Goal: Information Seeking & Learning: Learn about a topic

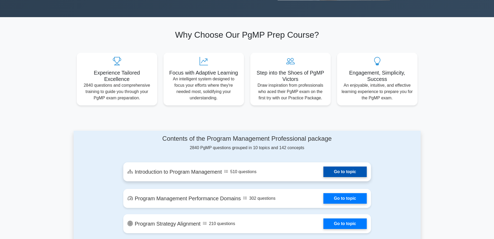
scroll to position [158, 0]
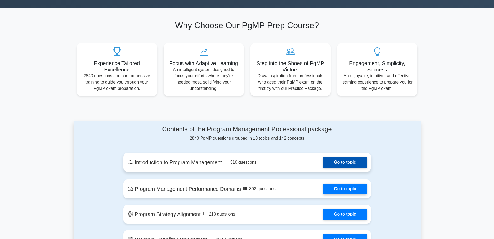
click at [338, 159] on link "Go to topic" at bounding box center [345, 162] width 43 height 11
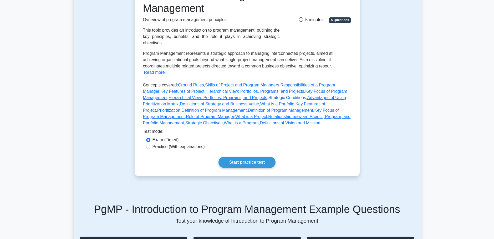
scroll to position [105, 0]
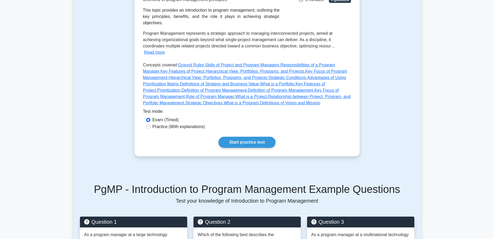
click at [161, 123] on label "Practice (With explanations)" at bounding box center [179, 126] width 52 height 6
click at [151, 124] on input "Practice (With explanations)" at bounding box center [148, 126] width 4 height 4
radio input "true"
click at [241, 137] on link "Start practice test" at bounding box center [247, 142] width 57 height 11
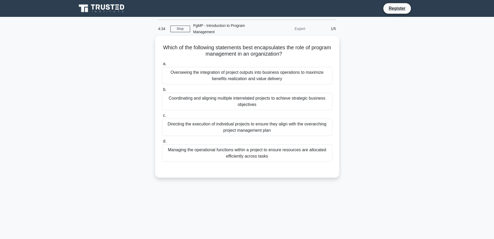
click at [244, 105] on div "Coordinating and aligning multiple interrelated projects to achieve strategic b…" at bounding box center [247, 101] width 171 height 17
click at [162, 91] on input "b. Coordinating and aligning multiple interrelated projects to achieve strategi…" at bounding box center [162, 89] width 0 height 3
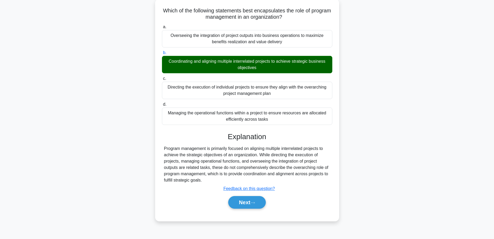
scroll to position [46, 0]
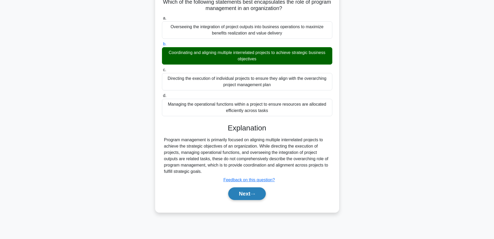
click at [244, 194] on button "Next" at bounding box center [247, 193] width 38 height 13
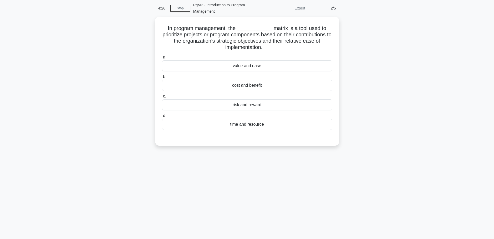
scroll to position [0, 0]
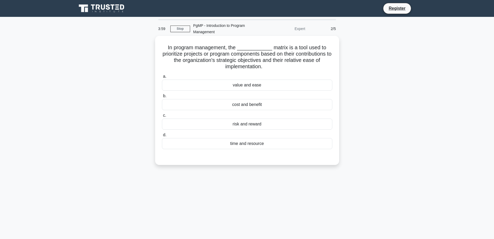
click at [247, 106] on div "cost and benefit" at bounding box center [247, 104] width 171 height 11
click at [162, 98] on input "b. cost and benefit" at bounding box center [162, 95] width 0 height 3
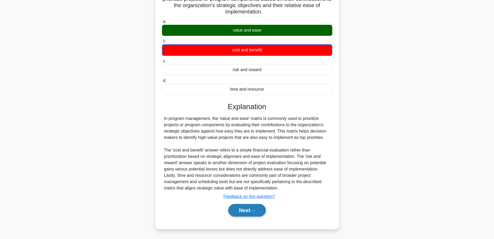
click at [247, 212] on button "Next" at bounding box center [247, 210] width 38 height 13
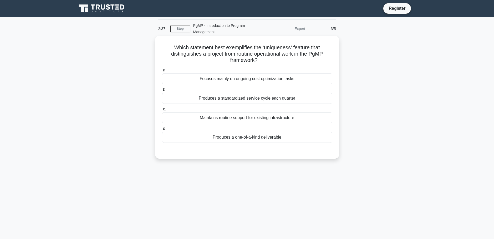
click at [231, 138] on div "Produces a one-of-a-kind deliverable" at bounding box center [247, 137] width 171 height 11
click at [162, 130] on input "d. Produces a one-of-a-kind deliverable" at bounding box center [162, 128] width 0 height 3
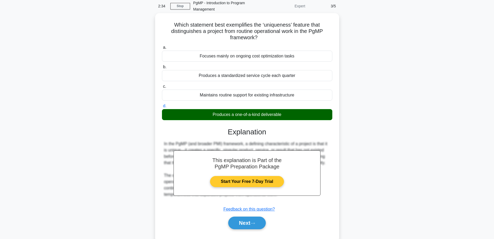
scroll to position [46, 0]
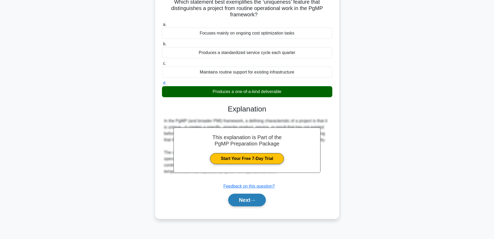
click at [252, 201] on button "Next" at bounding box center [247, 199] width 38 height 13
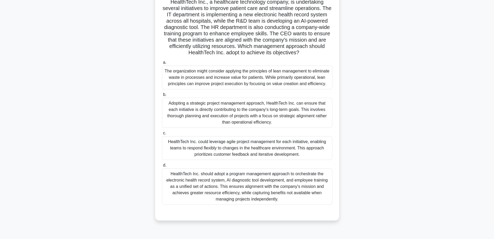
click at [247, 199] on div "HealthTech Inc. should adopt a program management approach to orchestrate the e…" at bounding box center [247, 186] width 171 height 36
click at [162, 167] on input "d. HealthTech Inc. should adopt a program management approach to orchestrate th…" at bounding box center [162, 164] width 0 height 3
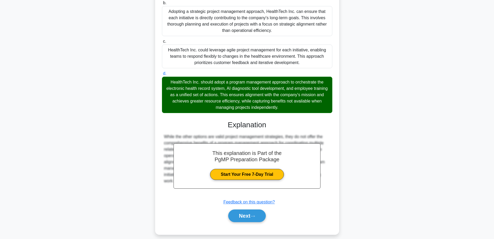
scroll to position [149, 0]
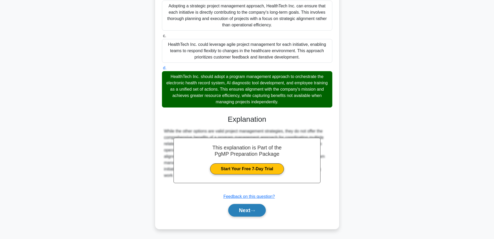
click at [258, 210] on button "Next" at bounding box center [247, 210] width 38 height 13
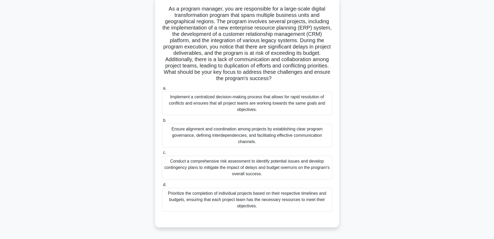
scroll to position [46, 0]
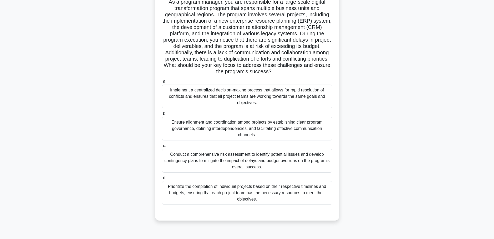
click at [235, 132] on div "Ensure alignment and coordination among projects by establishing clear program …" at bounding box center [247, 129] width 171 height 24
click at [162, 115] on input "b. Ensure alignment and coordination among projects by establishing clear progr…" at bounding box center [162, 113] width 0 height 3
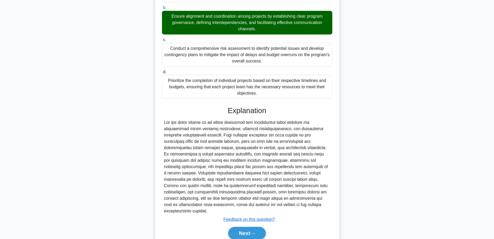
scroll to position [174, 0]
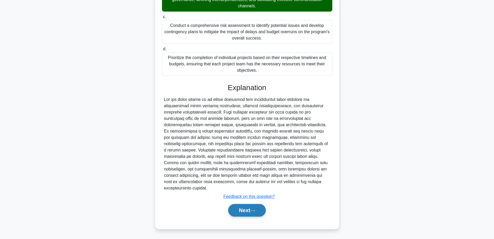
click at [250, 209] on button "Next" at bounding box center [247, 210] width 38 height 13
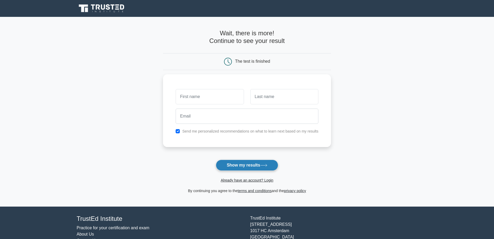
click at [236, 164] on button "Show my results" at bounding box center [247, 164] width 62 height 11
click at [325, 42] on h4 "Wait, there is more! Continue to see your result" at bounding box center [247, 36] width 168 height 15
click at [203, 98] on input "text" at bounding box center [210, 95] width 68 height 15
type input "Clemens"
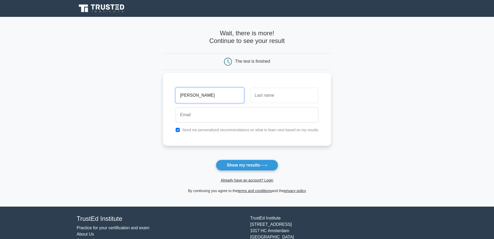
type input "Bartolain"
type input "[PERSON_NAME][EMAIL_ADDRESS][DOMAIN_NAME]"
click at [177, 129] on input "checkbox" at bounding box center [178, 130] width 4 height 4
checkbox input "false"
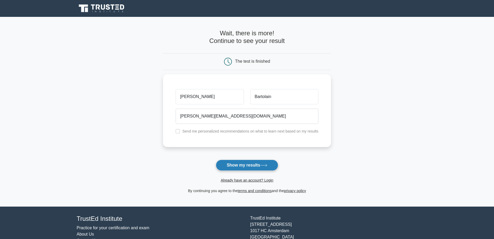
click at [243, 164] on button "Show my results" at bounding box center [247, 164] width 62 height 11
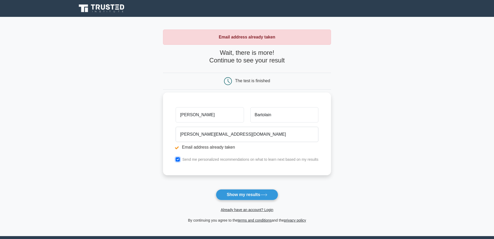
click at [177, 159] on input "checkbox" at bounding box center [178, 159] width 4 height 4
checkbox input "false"
click at [241, 208] on link "Already have an account? Login" at bounding box center [247, 209] width 53 height 4
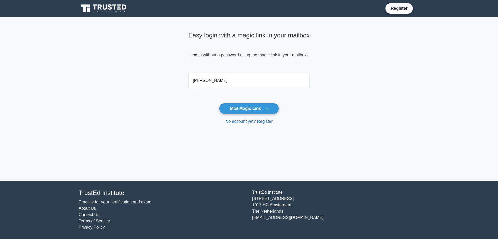
type input "[PERSON_NAME][EMAIL_ADDRESS][DOMAIN_NAME]"
click at [248, 108] on button "Mail Magic Link" at bounding box center [249, 108] width 60 height 11
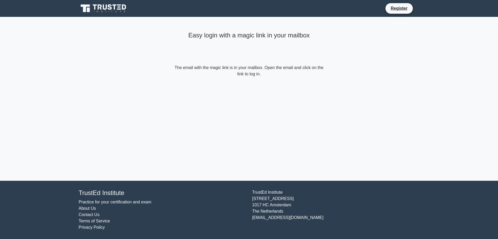
click at [246, 41] on div "Easy login with a magic link in your mailbox" at bounding box center [249, 46] width 152 height 35
